Goal: Transaction & Acquisition: Purchase product/service

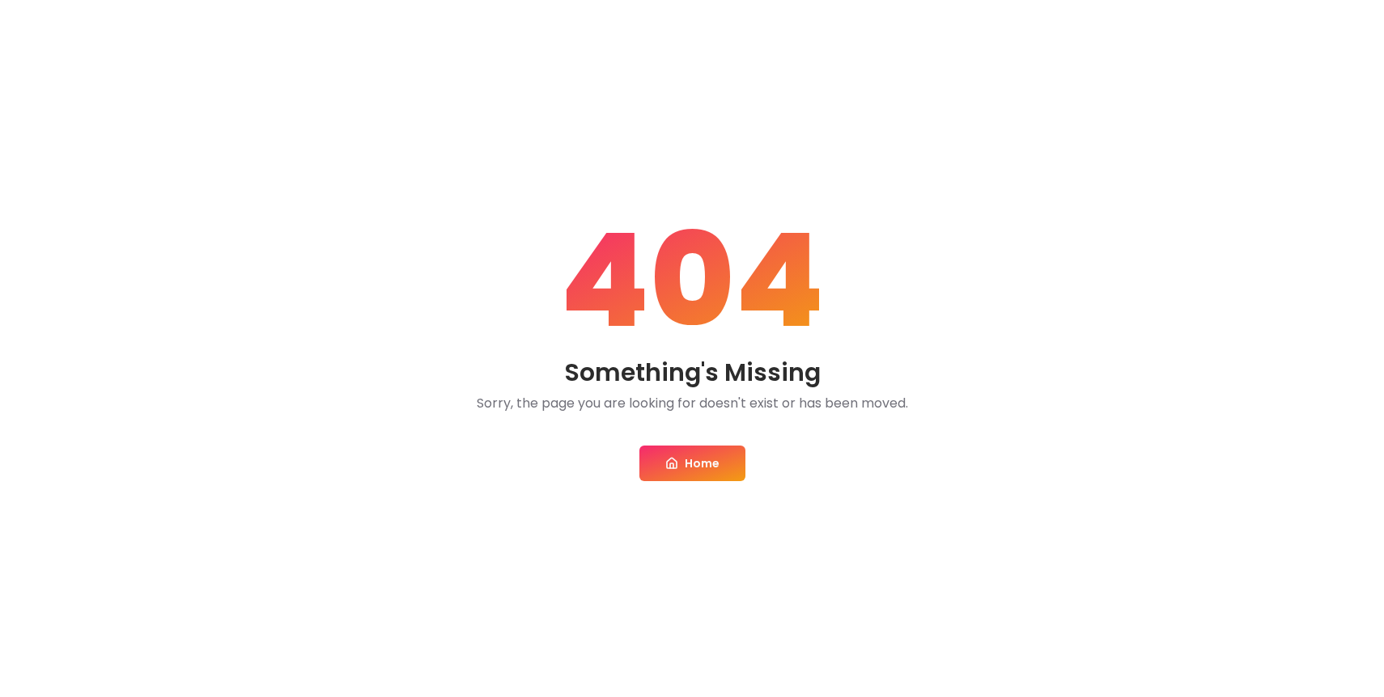
click at [701, 470] on link "Home" at bounding box center [692, 464] width 106 height 36
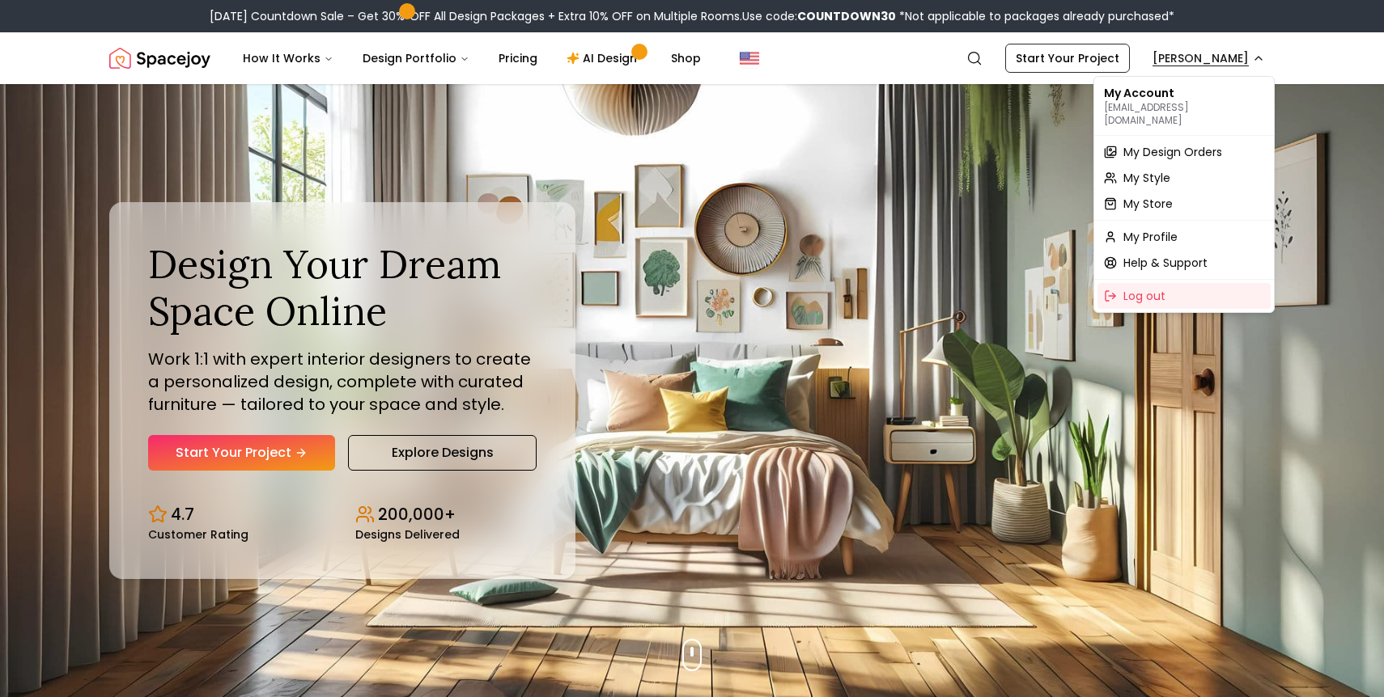
click at [1145, 196] on span "My Store" at bounding box center [1147, 204] width 49 height 16
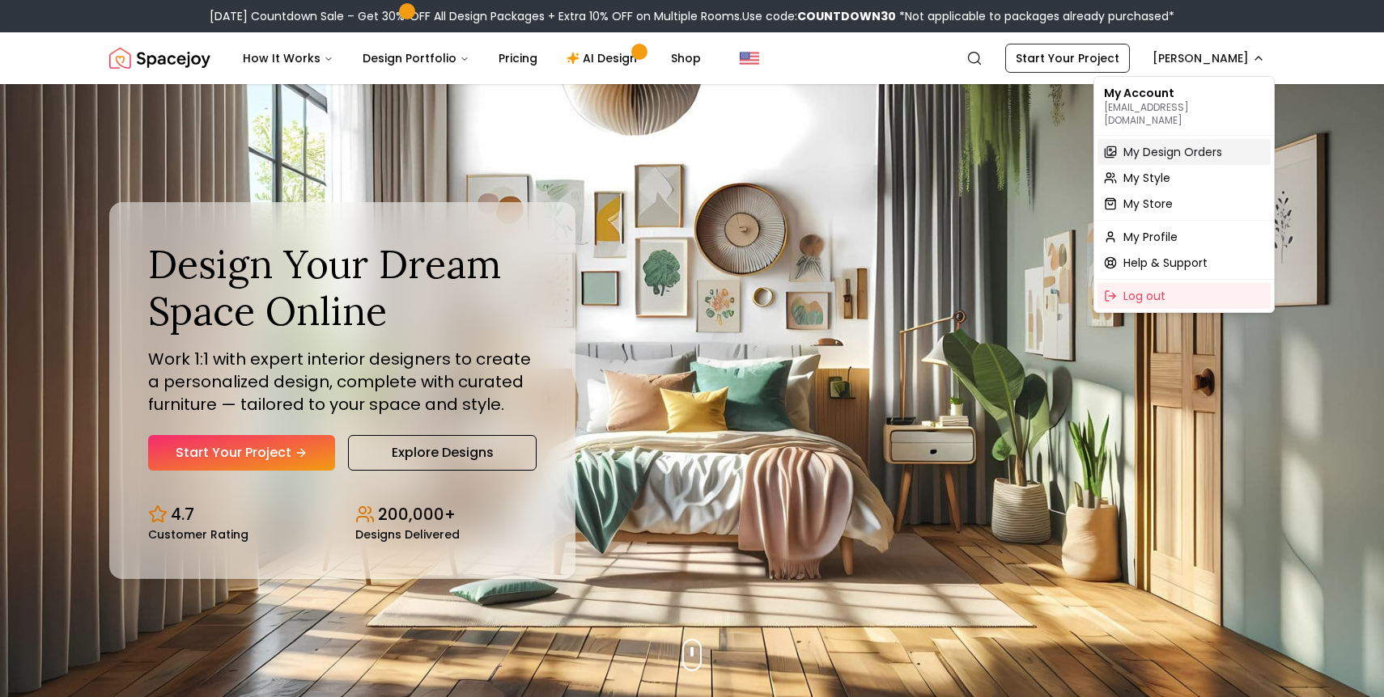
click at [1140, 144] on span "My Design Orders" at bounding box center [1172, 152] width 99 height 16
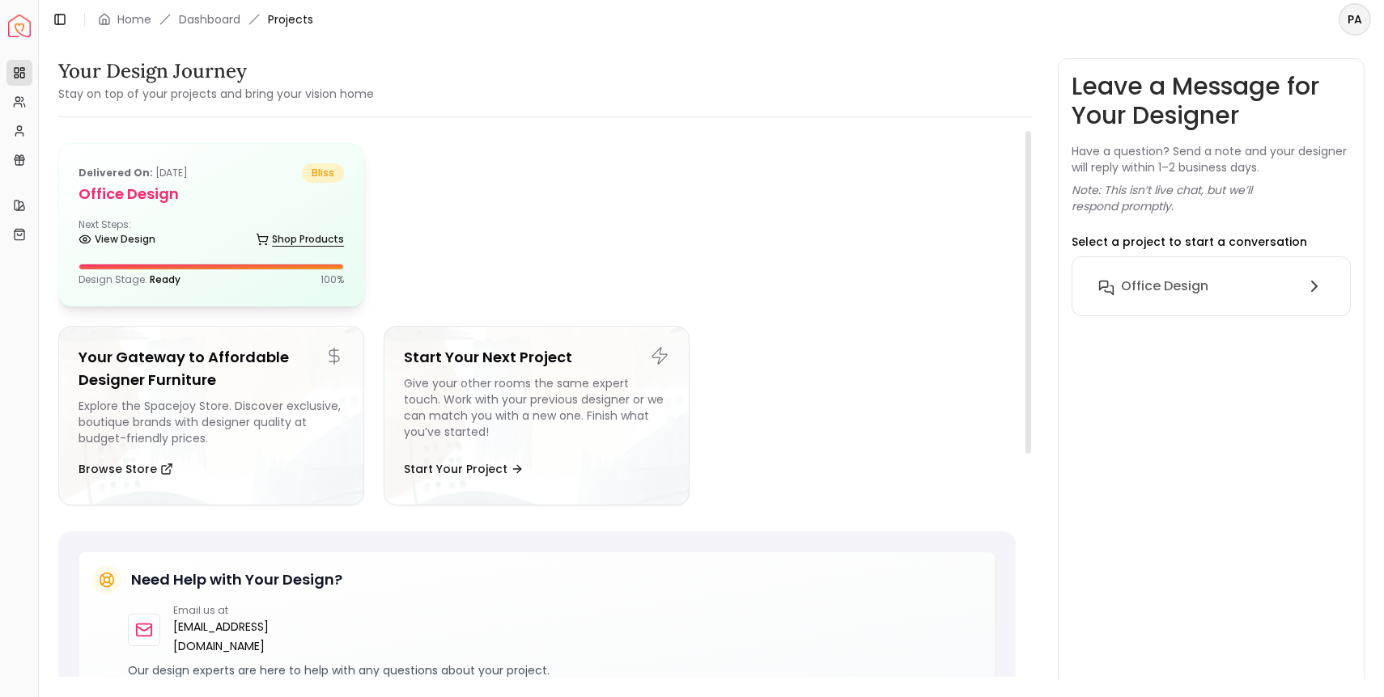
click at [319, 235] on link "Shop Products" at bounding box center [300, 239] width 88 height 23
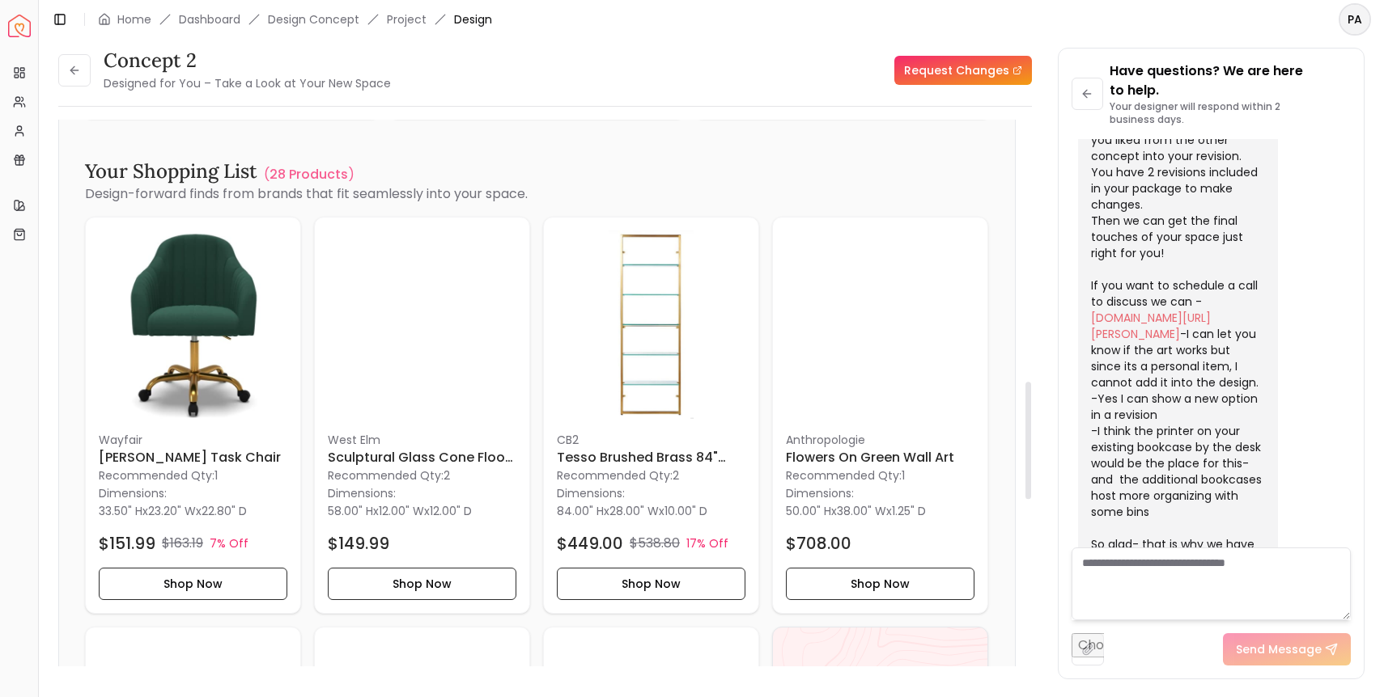
scroll to position [1221, 0]
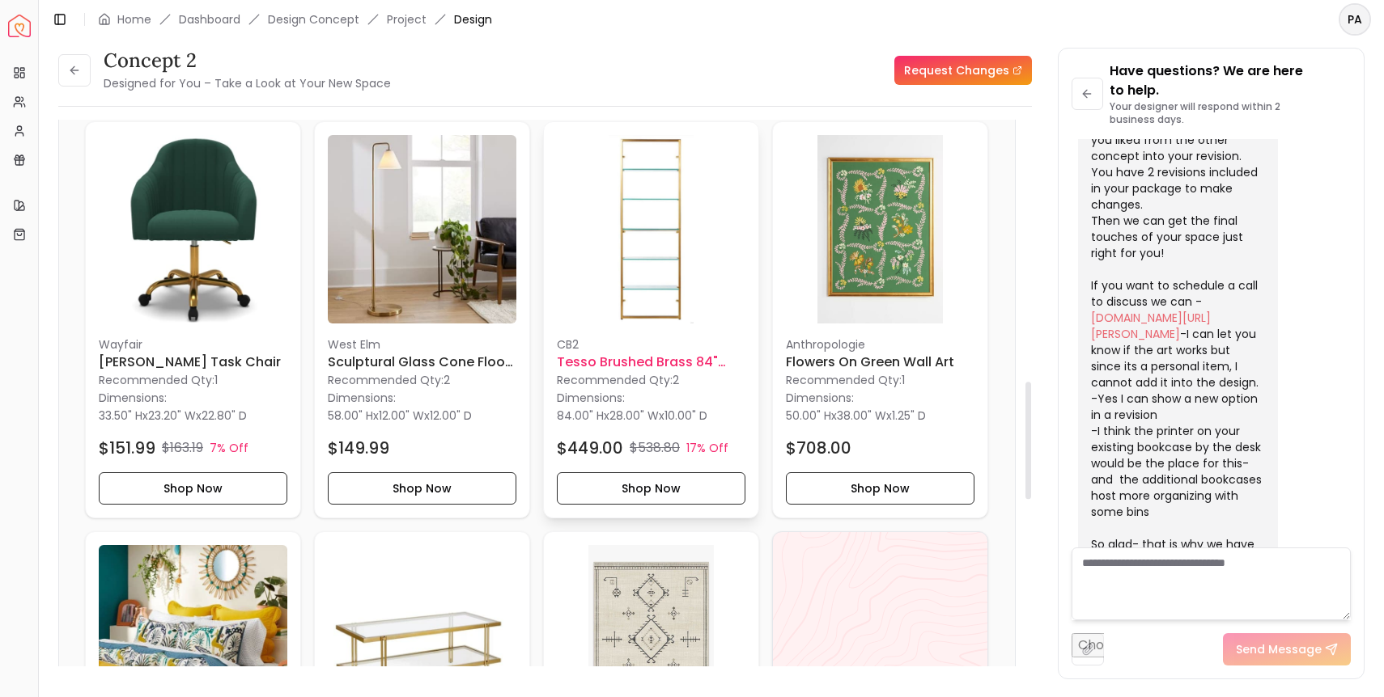
click at [659, 276] on img at bounding box center [651, 229] width 189 height 189
click at [581, 358] on h6 "Tesso Brushed Brass 84" Bookcase" at bounding box center [651, 362] width 189 height 19
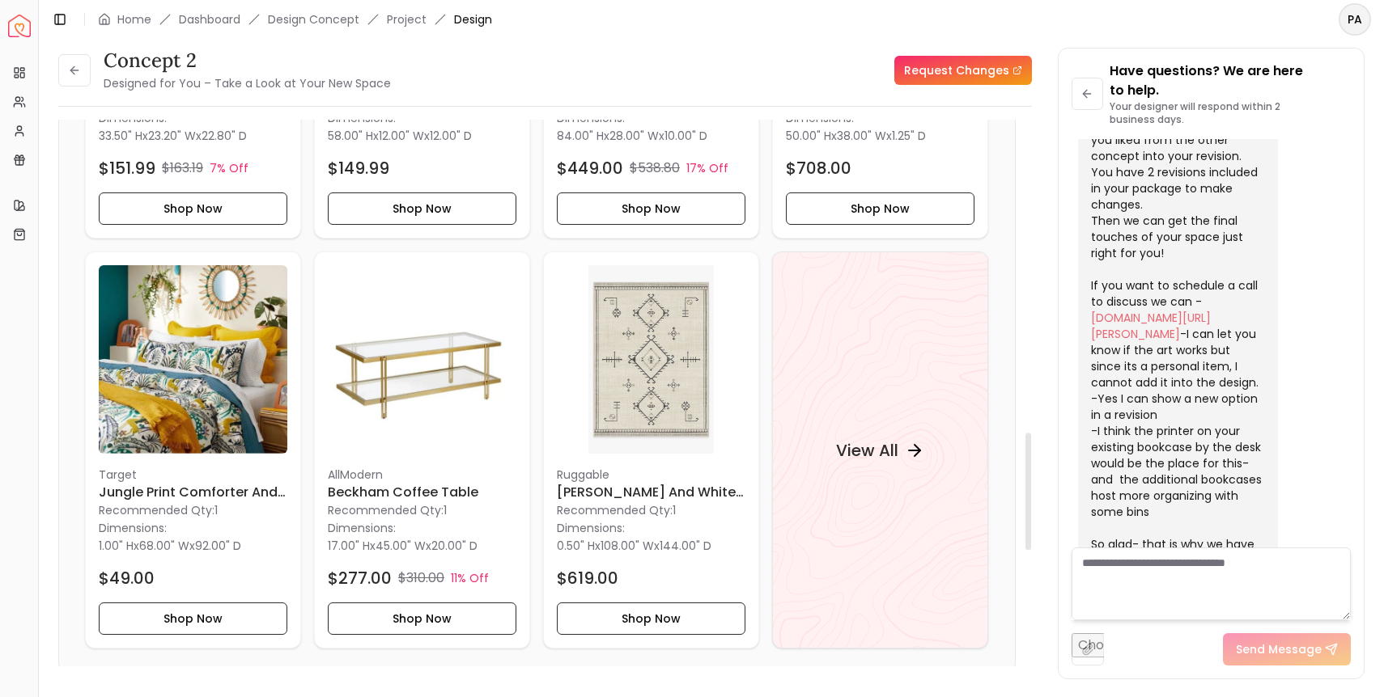
scroll to position [1460, 0]
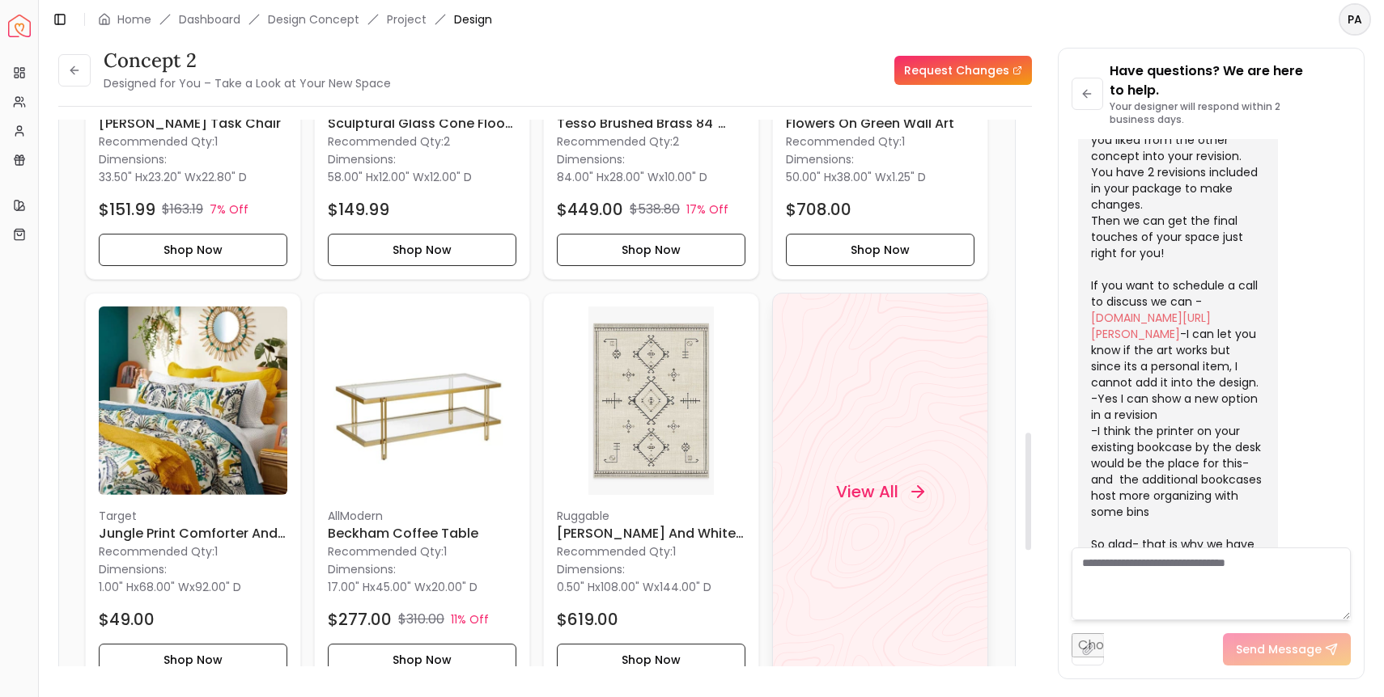
click at [880, 496] on h4 "View All" at bounding box center [867, 492] width 62 height 23
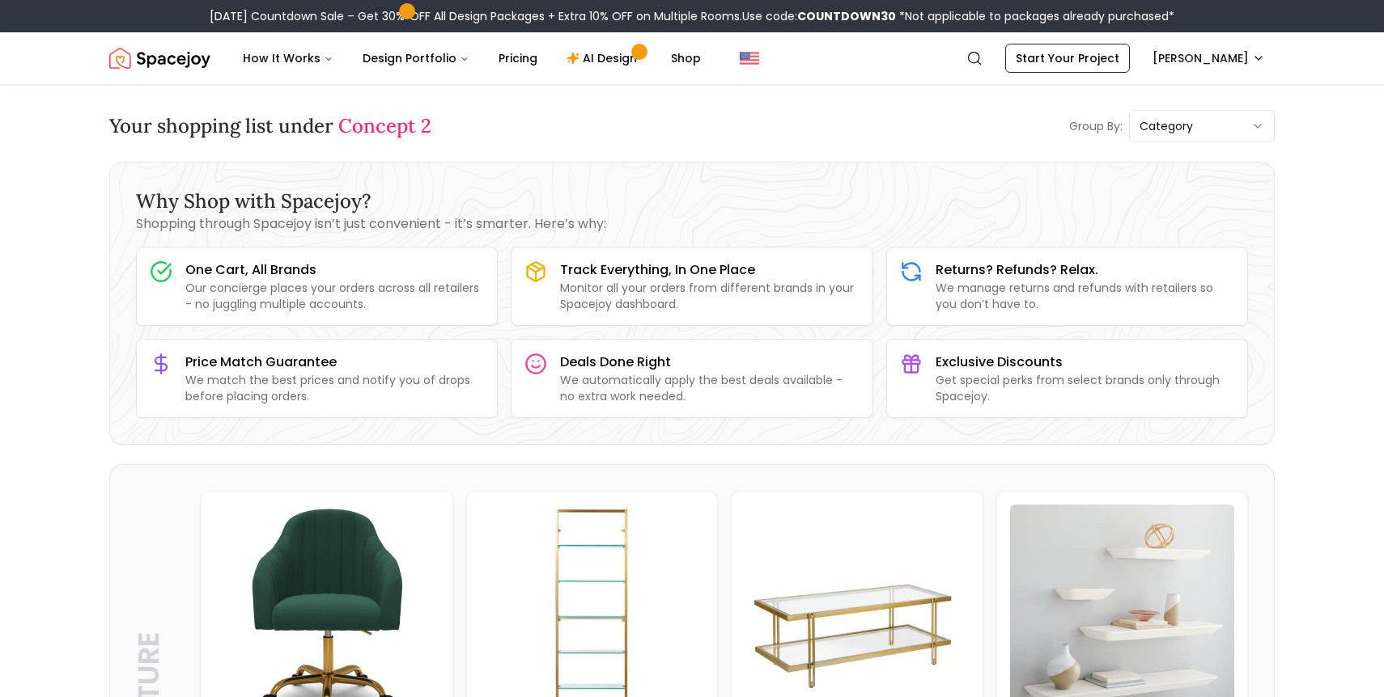
click at [362, 134] on span "Concept 2" at bounding box center [384, 125] width 93 height 25
click at [372, 129] on span "Concept 2" at bounding box center [384, 125] width 93 height 25
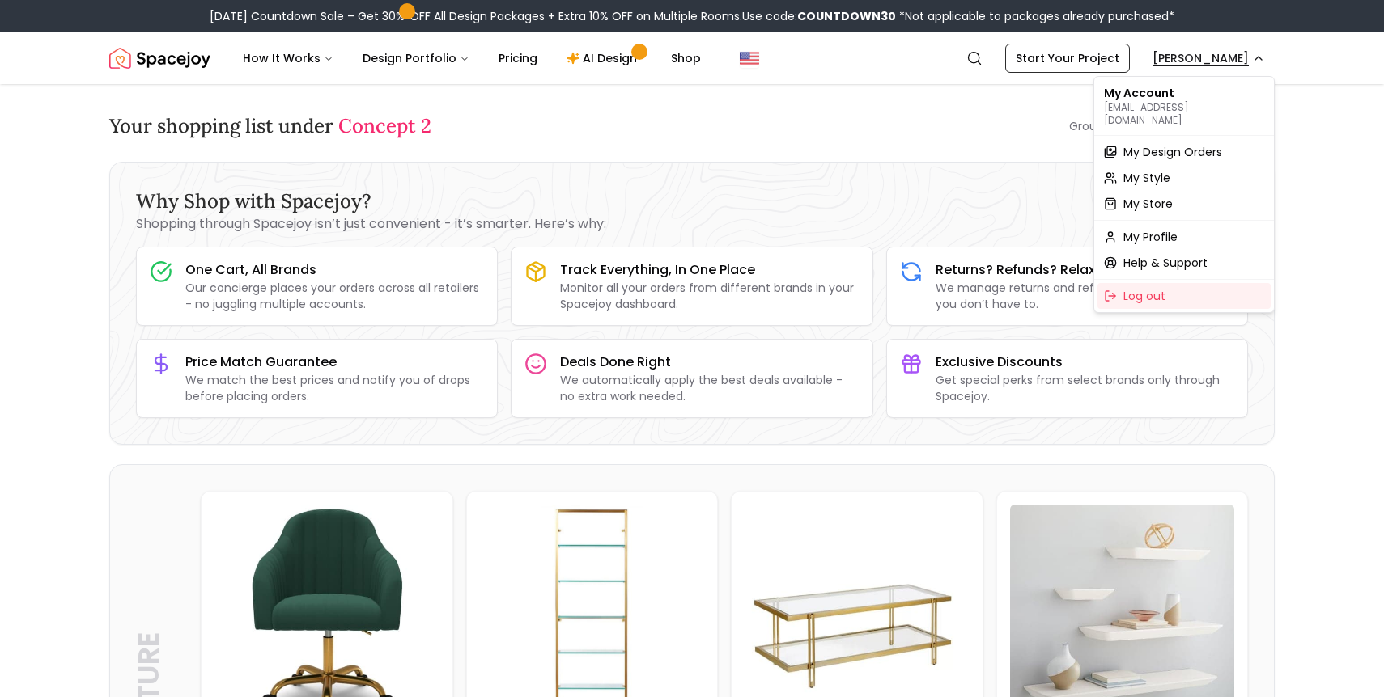
click at [1167, 144] on span "My Design Orders" at bounding box center [1172, 152] width 99 height 16
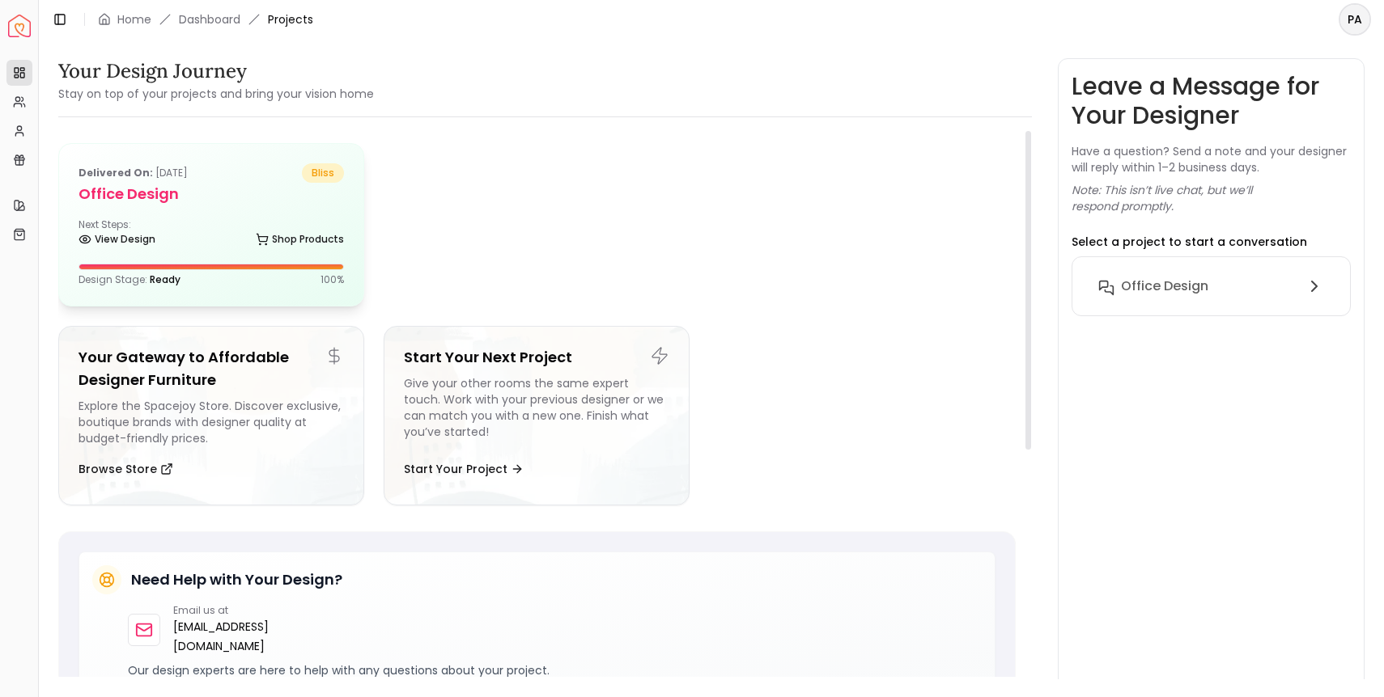
click at [180, 235] on div "View Design Shop Products" at bounding box center [210, 243] width 265 height 16
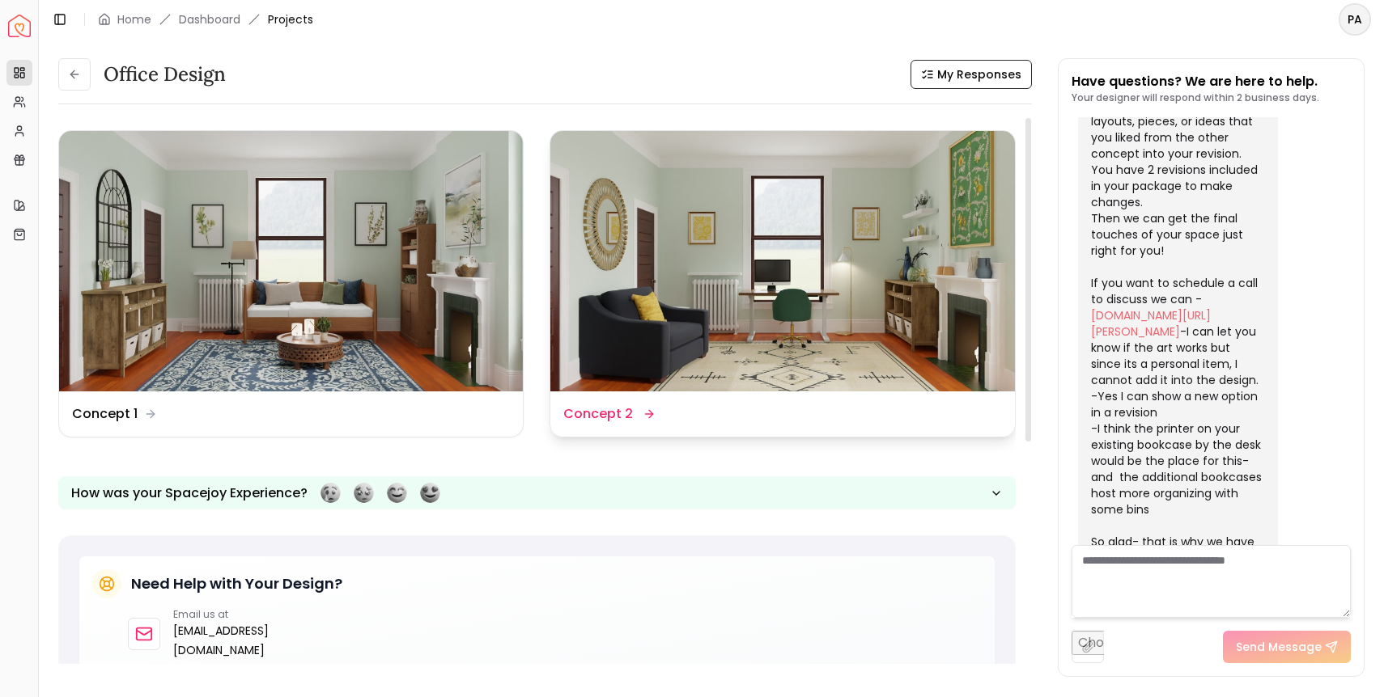
scroll to position [2, 0]
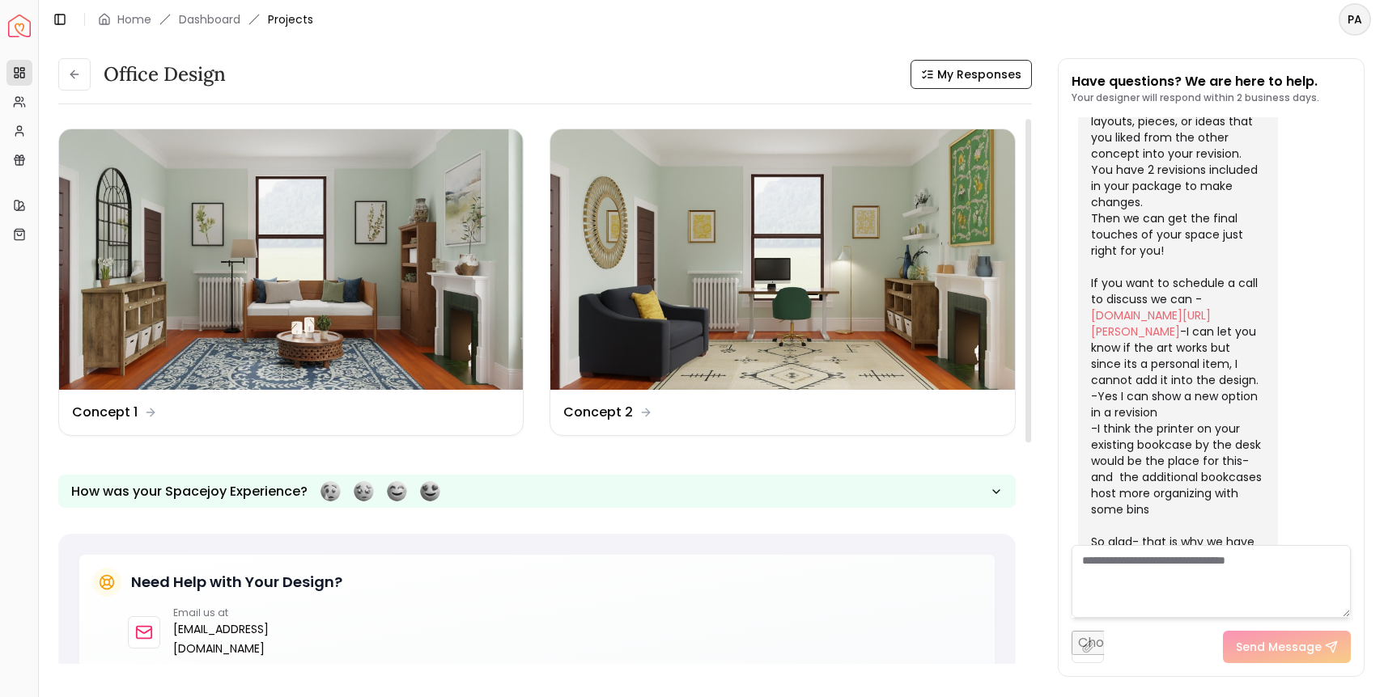
click at [737, 316] on img at bounding box center [782, 259] width 464 height 261
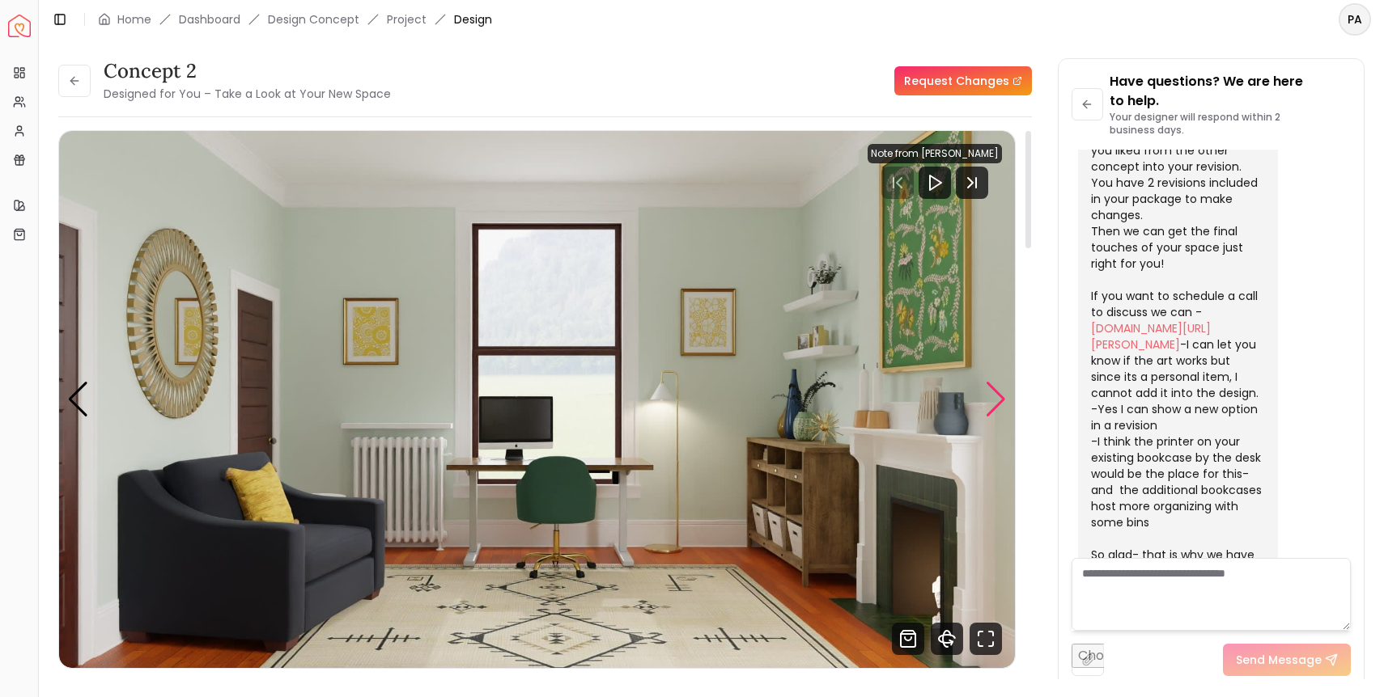
click at [993, 402] on div "Next slide" at bounding box center [996, 400] width 22 height 36
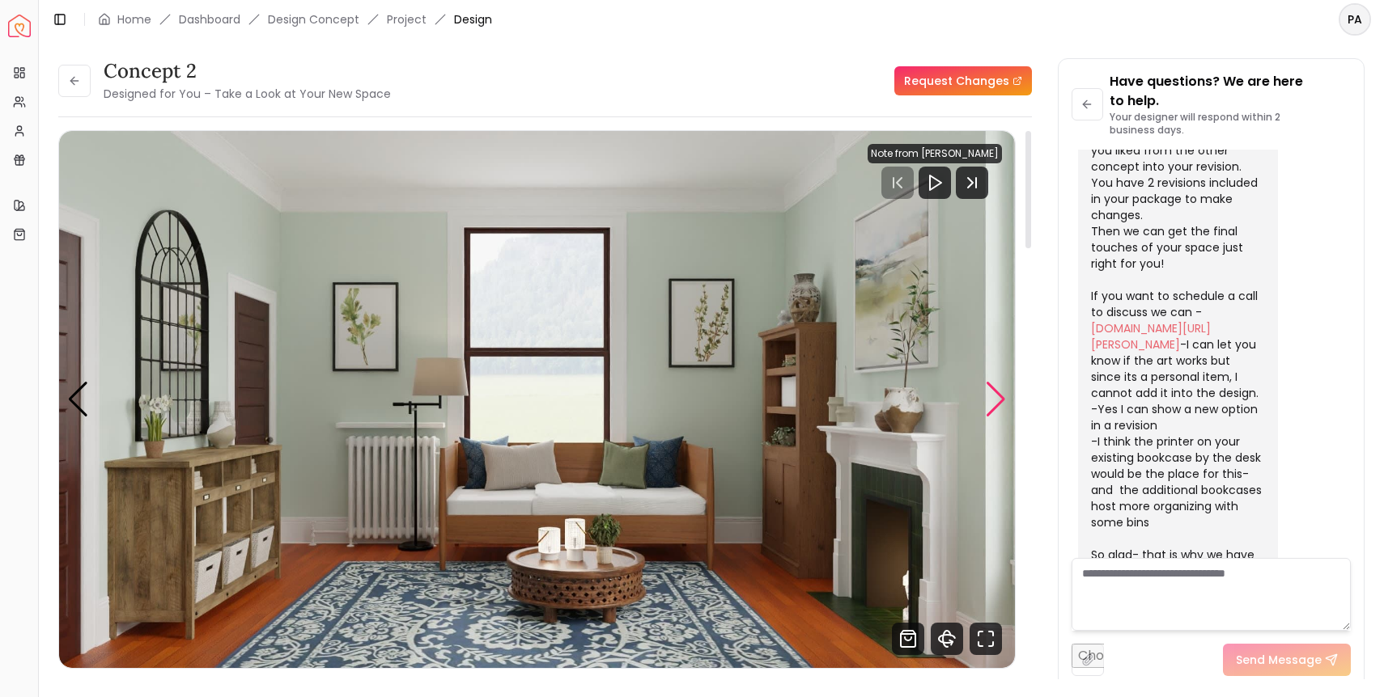
click at [993, 402] on div "Next slide" at bounding box center [996, 400] width 22 height 36
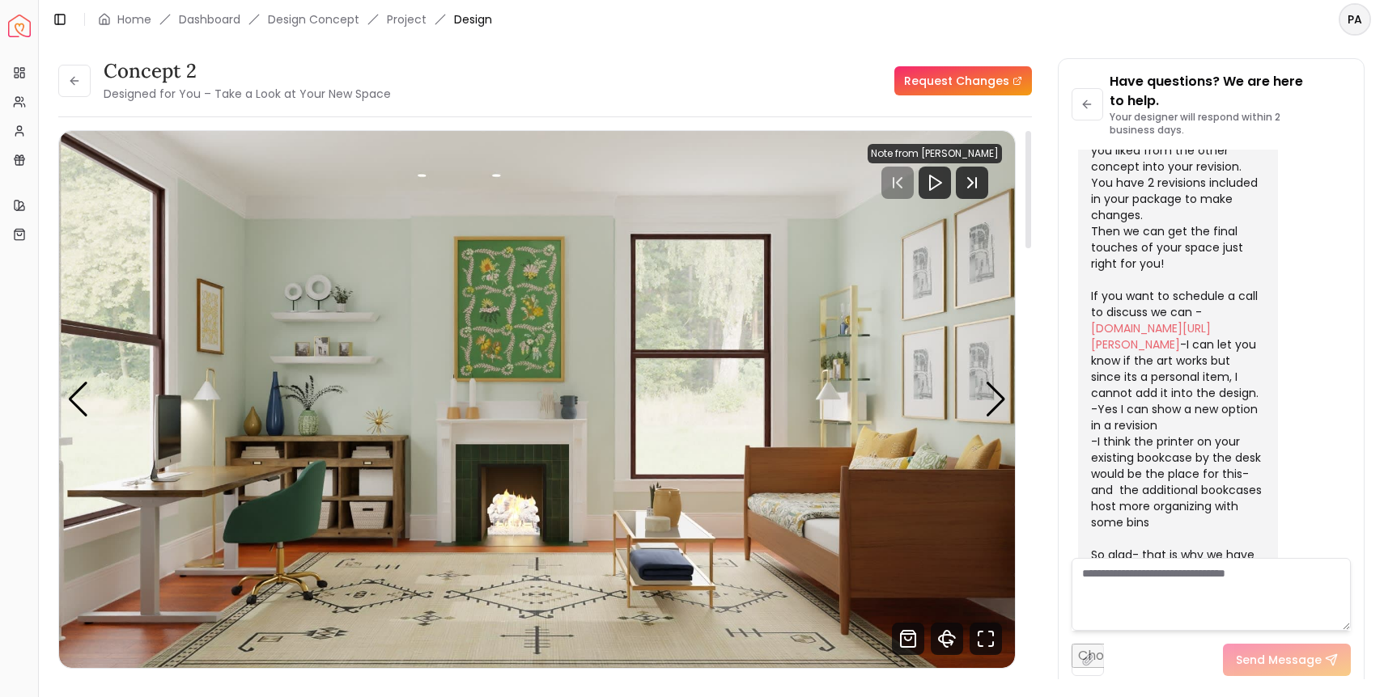
click at [609, 379] on img "3 / 5" at bounding box center [537, 399] width 956 height 537
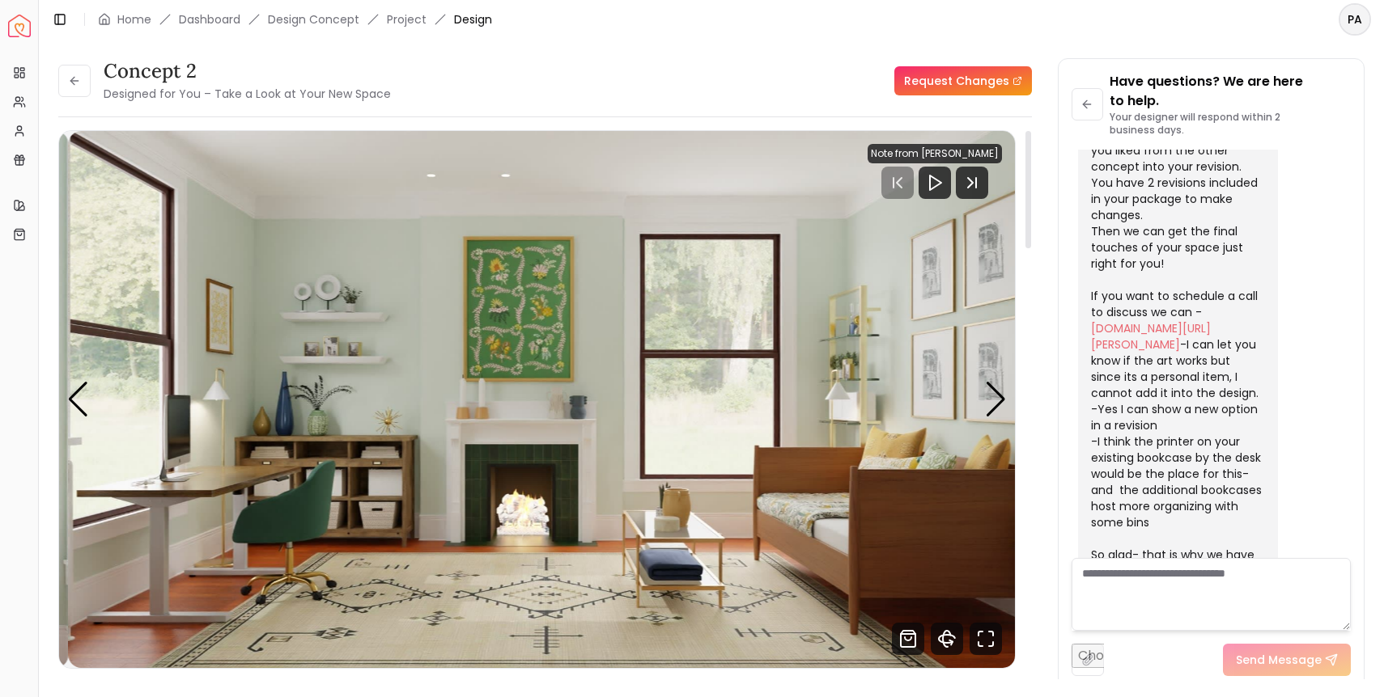
click at [605, 344] on img "3 / 5" at bounding box center [546, 399] width 956 height 537
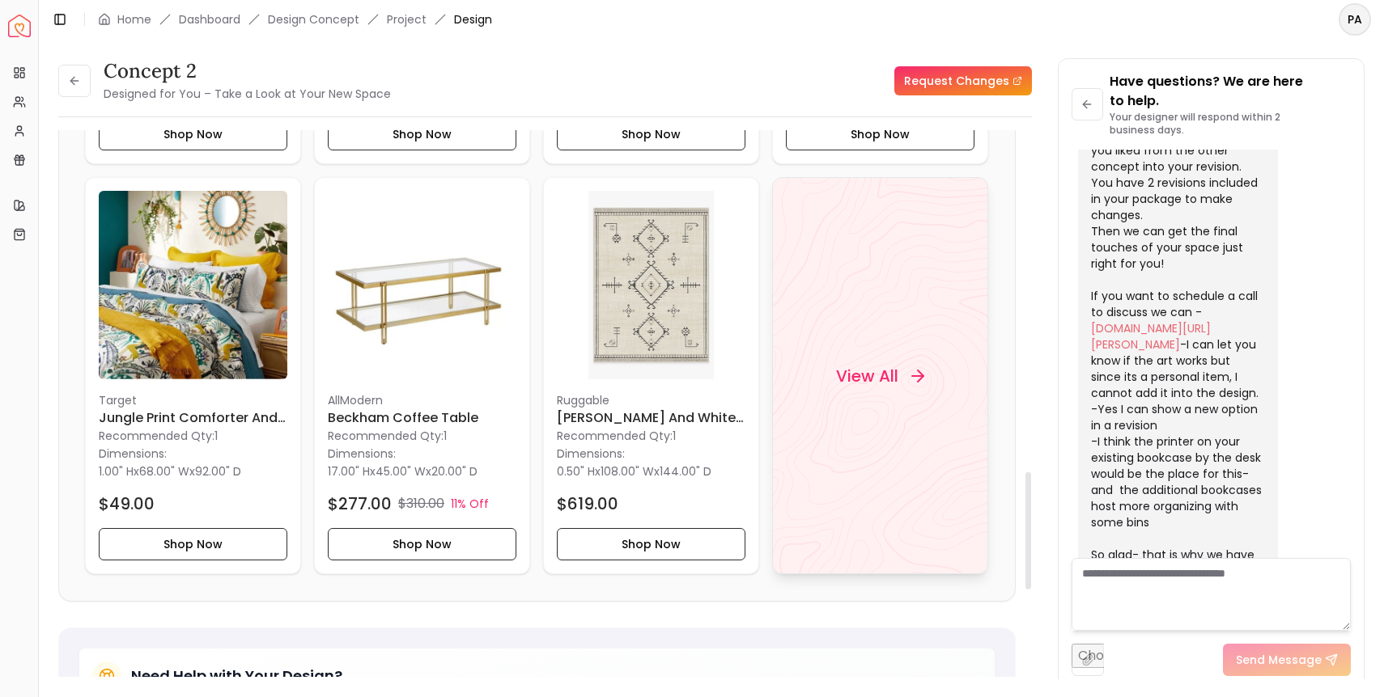
scroll to position [1594, 0]
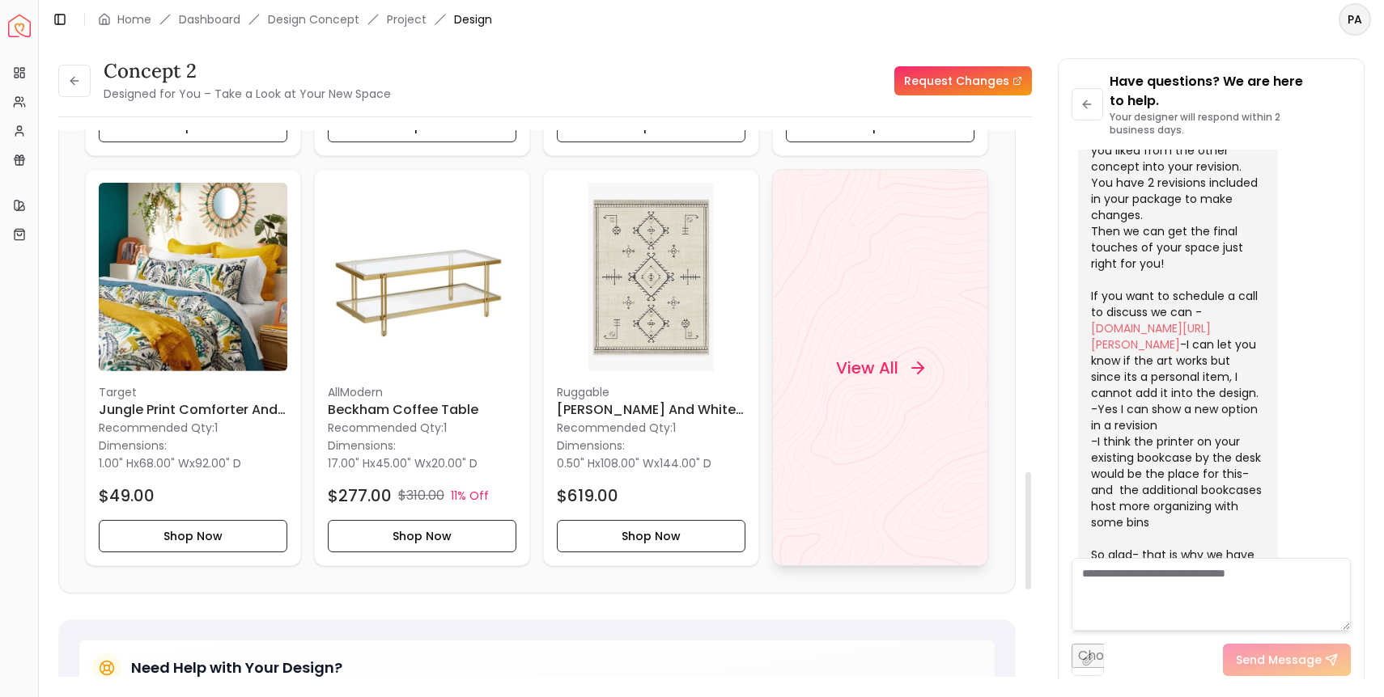
click at [866, 367] on h4 "View All" at bounding box center [867, 368] width 62 height 23
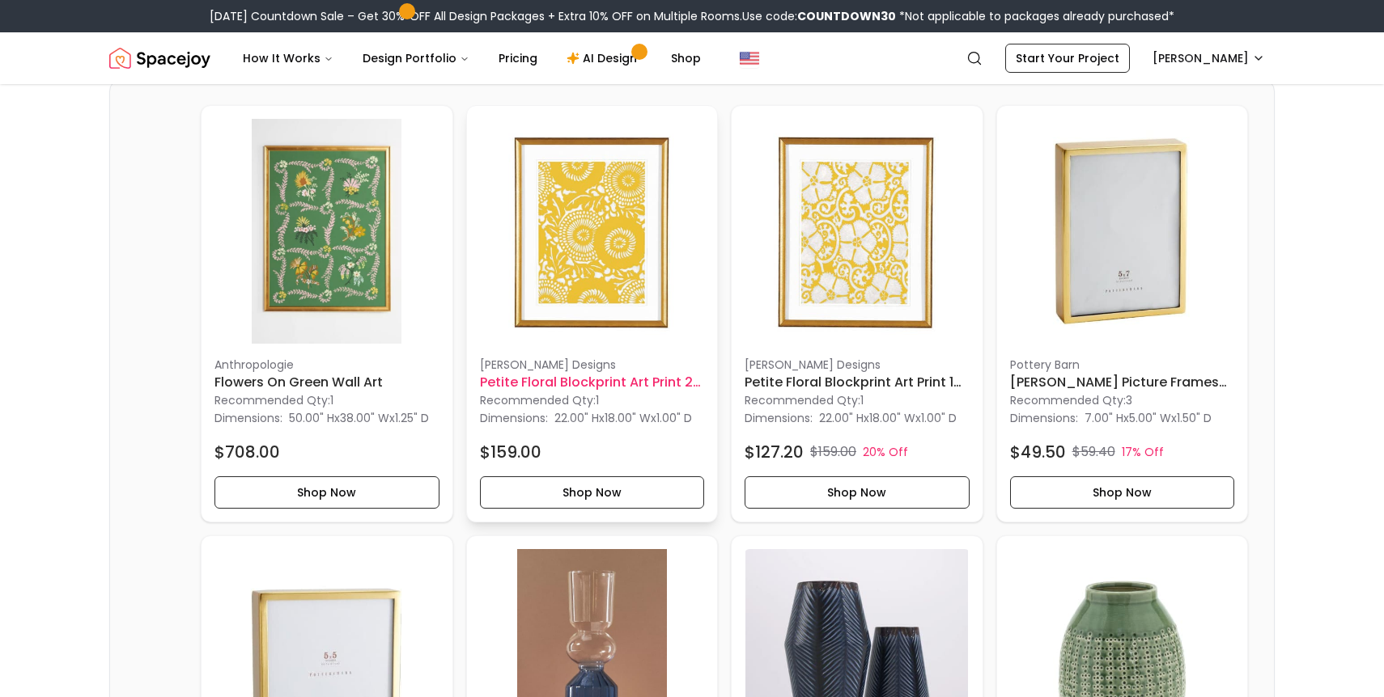
scroll to position [1384, 0]
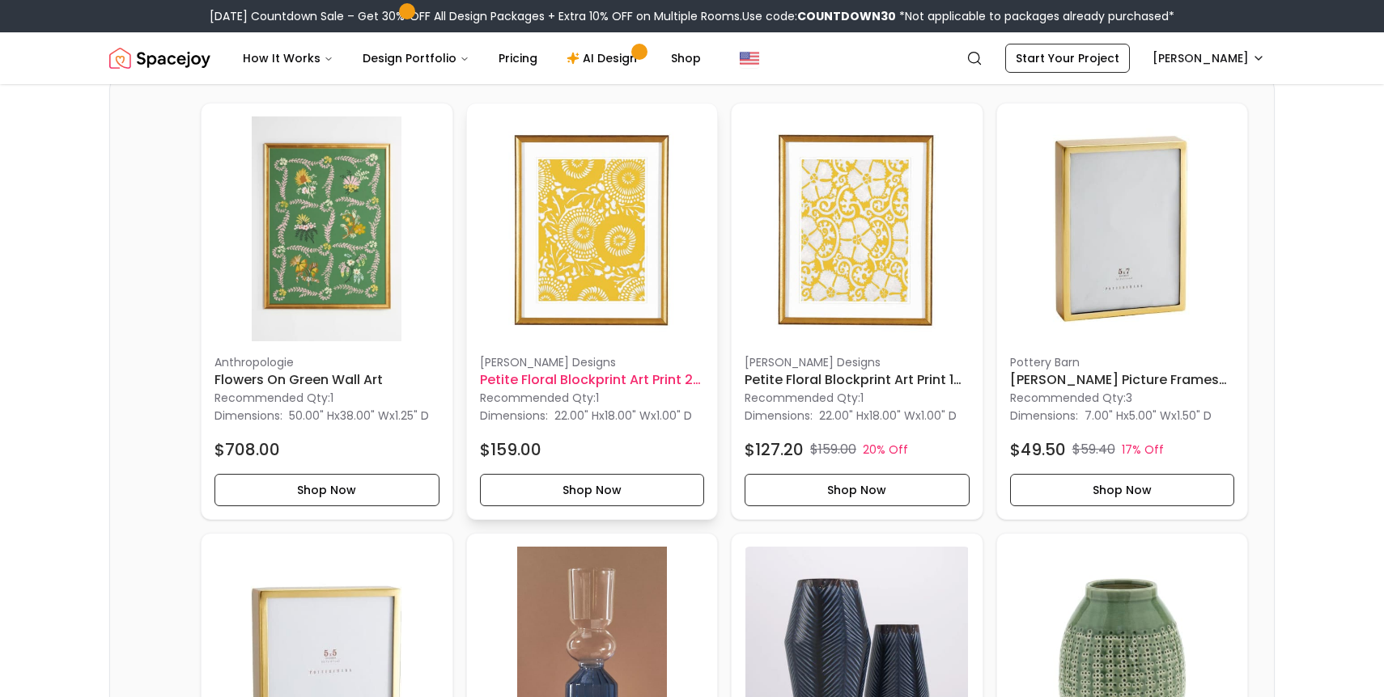
click at [554, 269] on img at bounding box center [592, 229] width 225 height 225
click at [577, 238] on img at bounding box center [592, 229] width 225 height 225
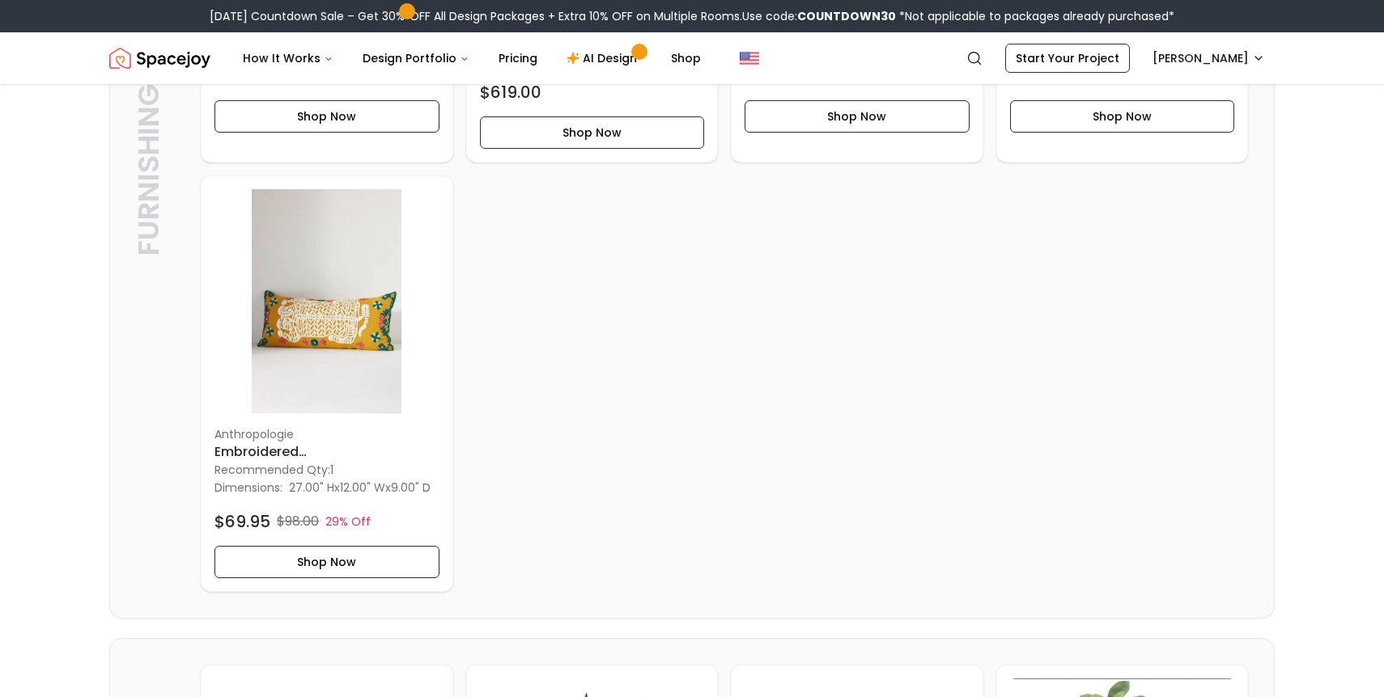
scroll to position [3544, 0]
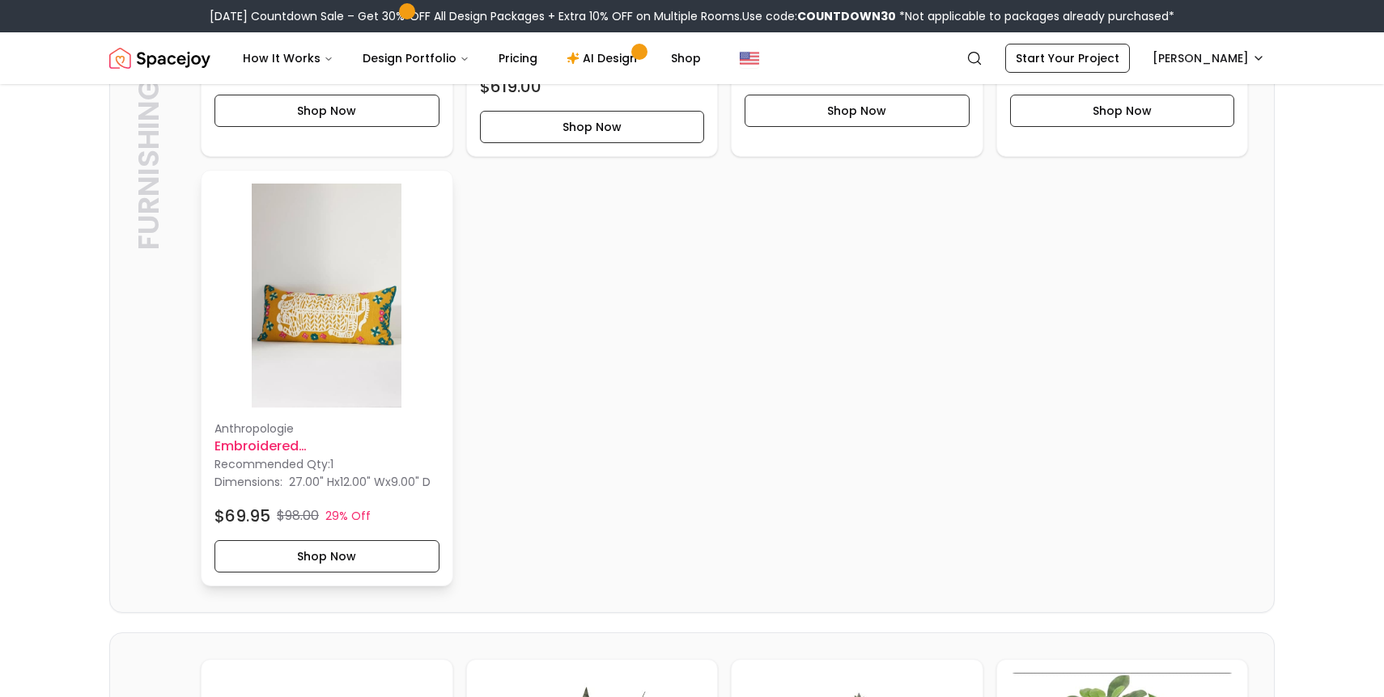
click at [315, 335] on img at bounding box center [326, 296] width 225 height 225
